Goal: Check status: Check status

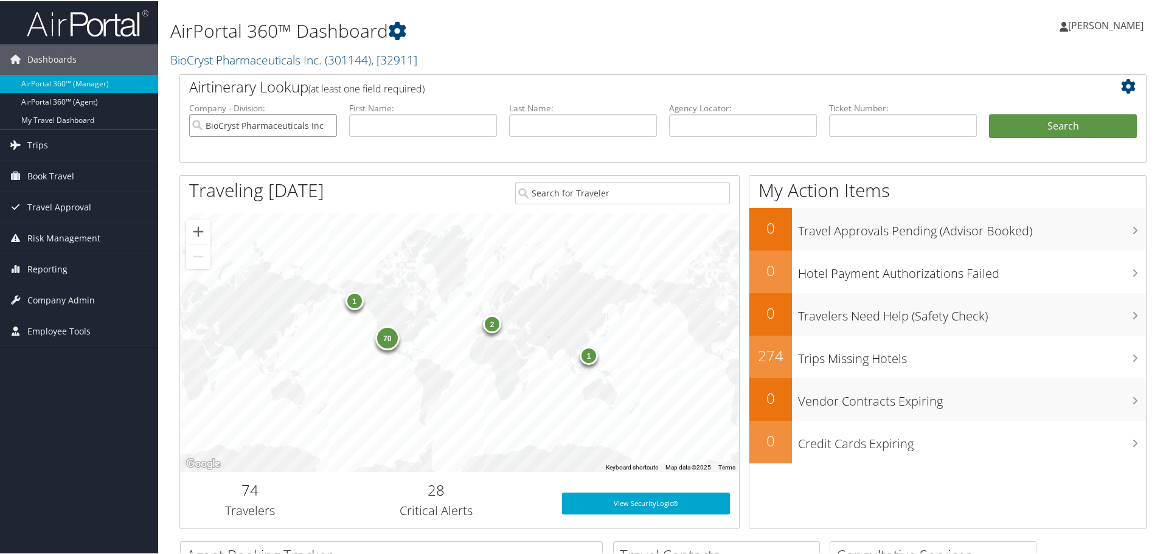
click at [324, 124] on input "BioCryst Pharmaceuticals Inc." at bounding box center [263, 124] width 148 height 23
click at [692, 131] on input "text" at bounding box center [743, 124] width 148 height 23
paste input "D18DN6"
type input "D18DN6"
click at [1020, 122] on button "Search" at bounding box center [1063, 125] width 148 height 24
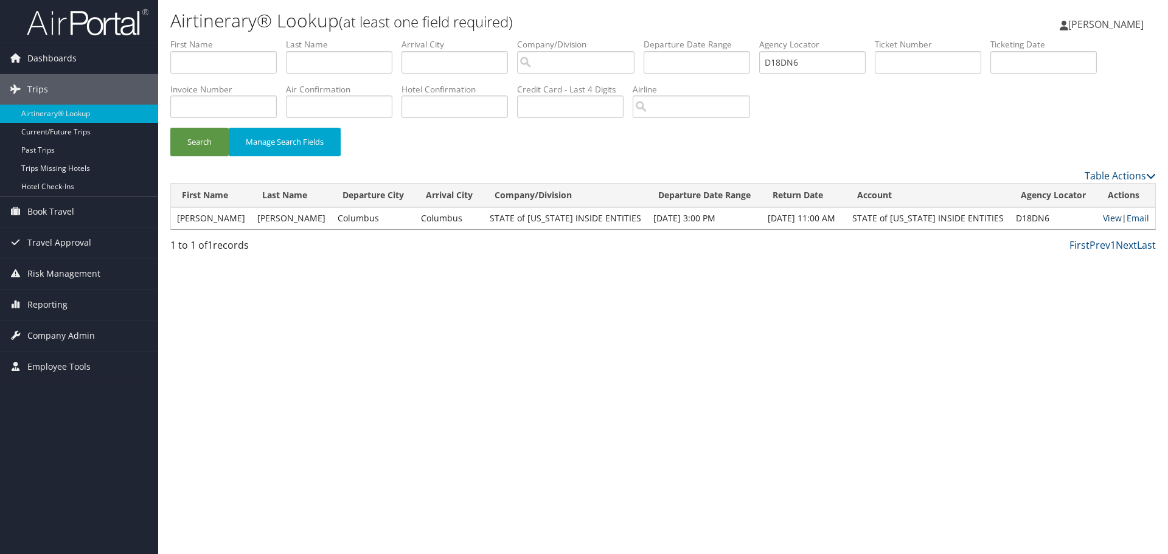
click at [1103, 218] on link "View" at bounding box center [1112, 218] width 19 height 12
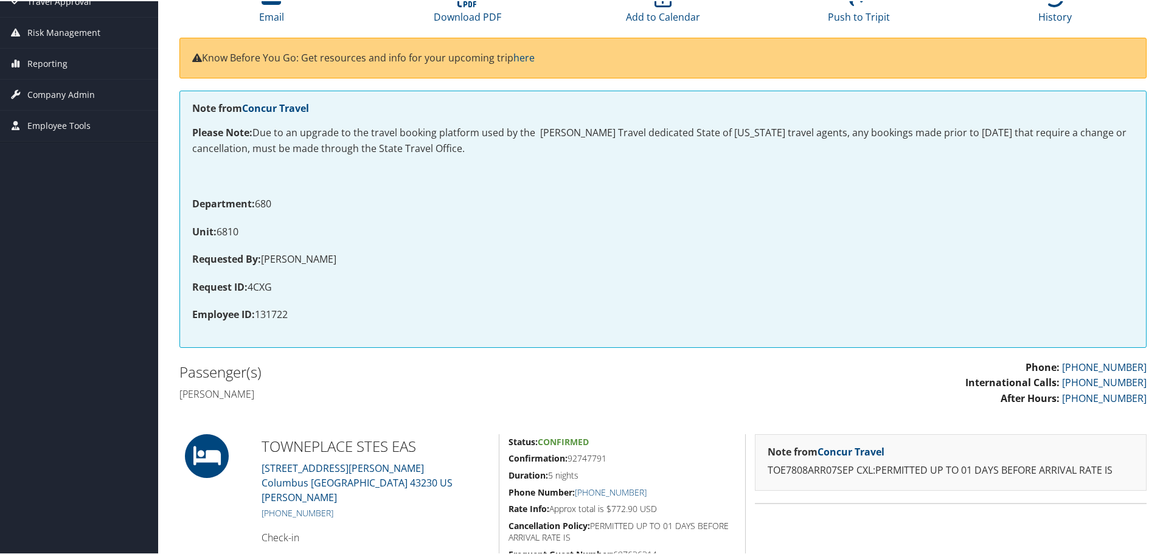
scroll to position [365, 0]
